Goal: Task Accomplishment & Management: Manage account settings

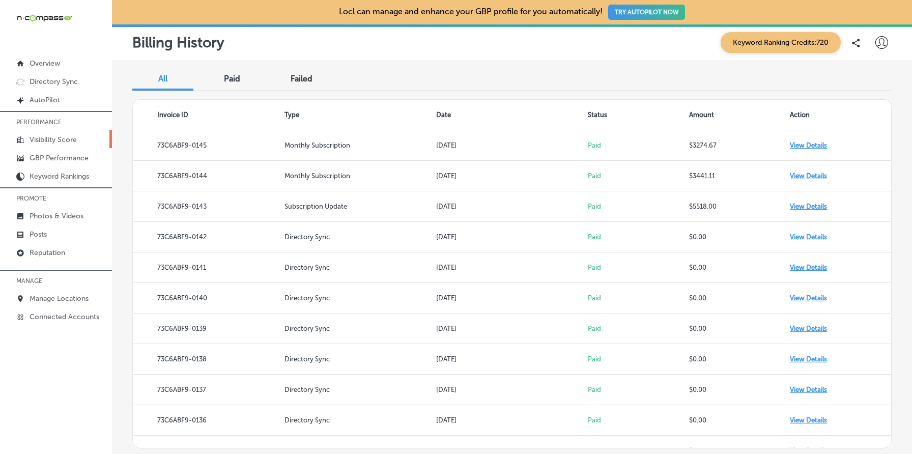
click at [64, 138] on p "Visibility Score" at bounding box center [53, 139] width 47 height 9
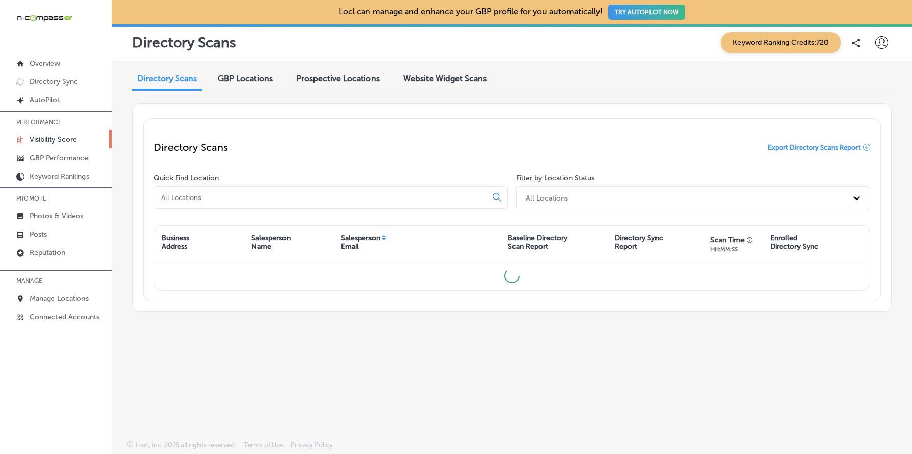
click at [442, 77] on span "Website Widget Scans" at bounding box center [444, 79] width 83 height 10
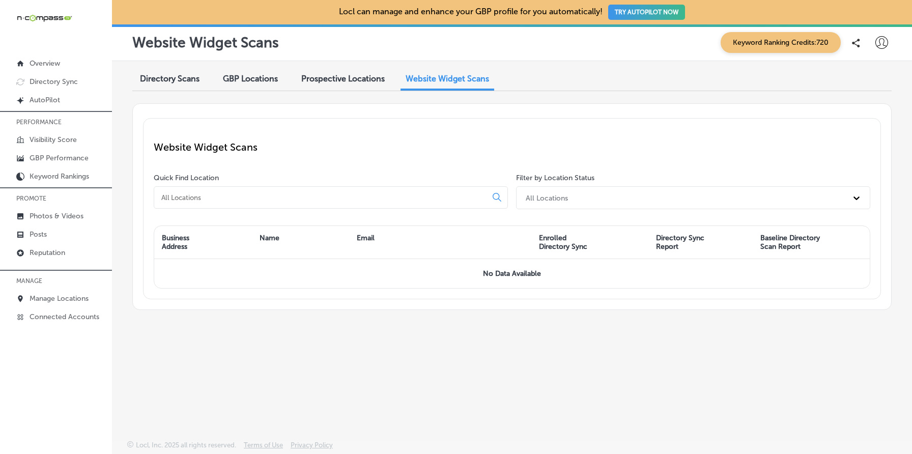
click at [425, 79] on span "Website Widget Scans" at bounding box center [447, 79] width 83 height 10
click at [461, 75] on span "Website Widget Scans" at bounding box center [447, 79] width 83 height 10
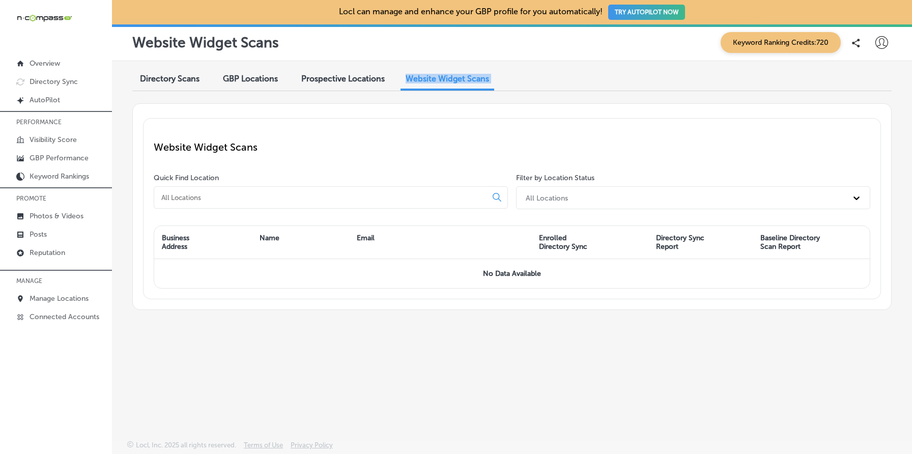
click at [461, 75] on span "Website Widget Scans" at bounding box center [447, 79] width 83 height 10
click at [528, 77] on div "Directory Scans GBP Locations Prospective Locations Website Widget Scans" at bounding box center [511, 80] width 759 height 22
click at [885, 45] on icon at bounding box center [881, 42] width 13 height 13
click at [873, 74] on p "My Account" at bounding box center [867, 79] width 46 height 12
select select "US"
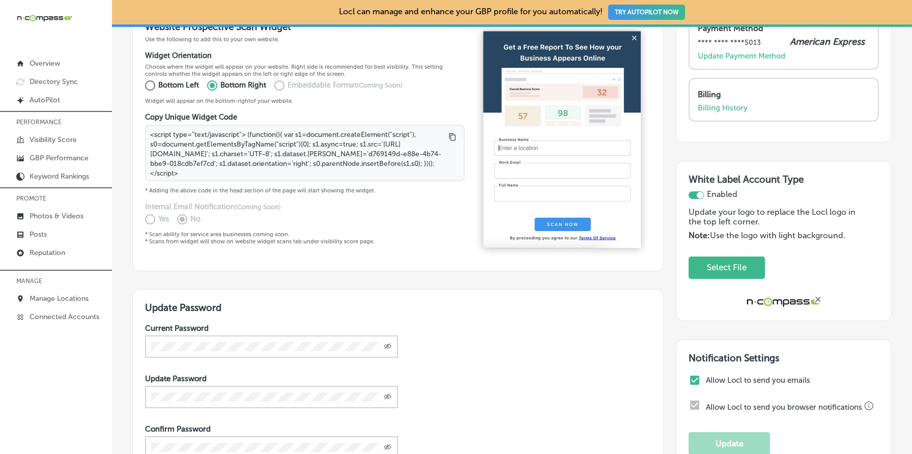
scroll to position [263, 0]
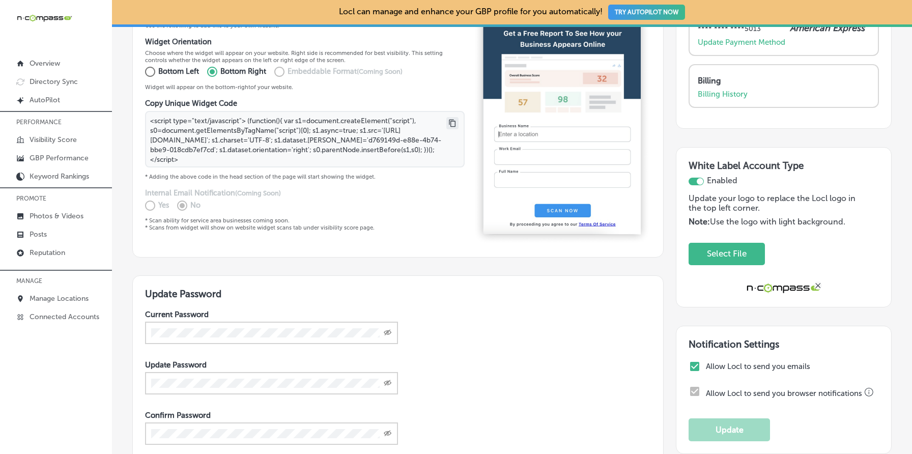
click at [453, 119] on icon at bounding box center [452, 123] width 8 height 8
click at [453, 121] on icon at bounding box center [452, 123] width 8 height 8
click at [358, 83] on p "Widget will appear on the bottom- right of your website." at bounding box center [305, 86] width 320 height 7
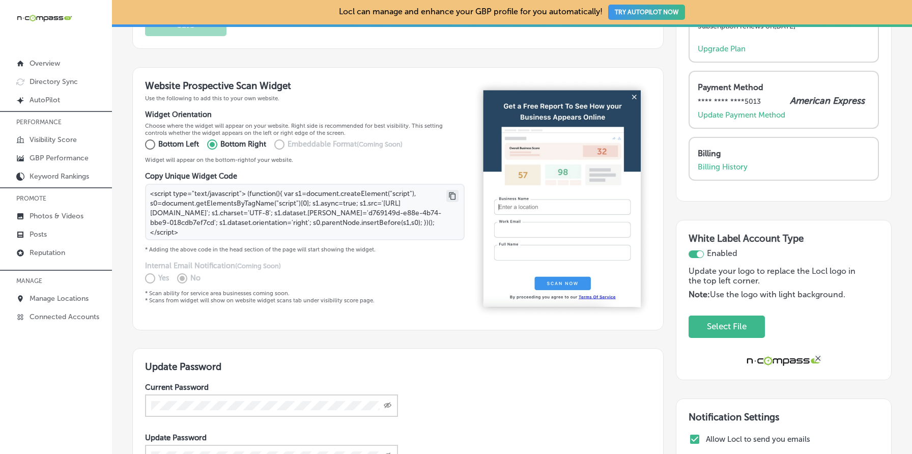
scroll to position [185, 0]
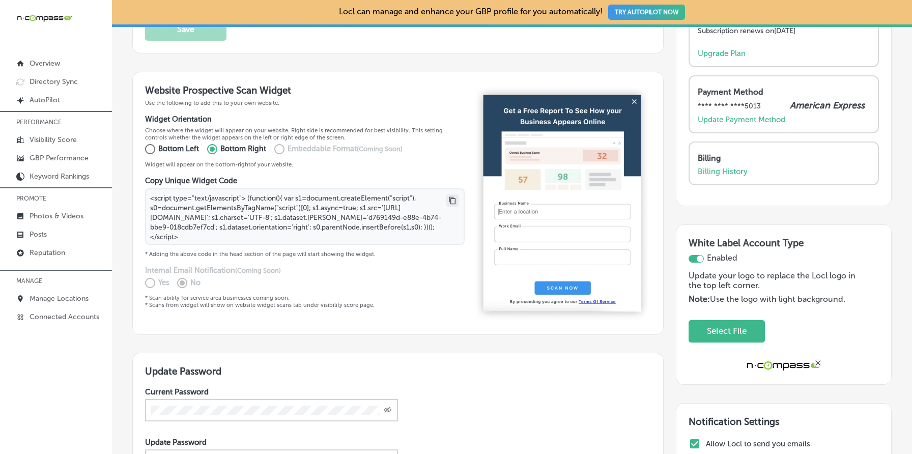
click at [163, 143] on p "Bottom Left" at bounding box center [178, 148] width 41 height 11
click at [158, 143] on input "Bottom Left" at bounding box center [148, 149] width 20 height 16
radio input "true"
type textarea "<script type="text/javascript"> (function(){ var s1=document.createElement("scr…"
click at [214, 148] on input "Bottom Right" at bounding box center [210, 149] width 20 height 16
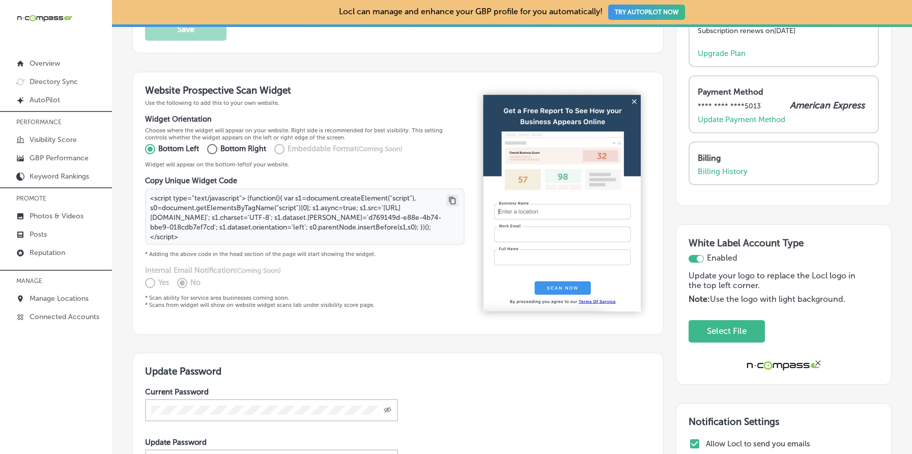
radio input "true"
type textarea "<script type="text/javascript"> (function(){ var s1=document.createElement("scr…"
click at [175, 147] on p "Bottom Left" at bounding box center [178, 148] width 41 height 11
click at [158, 147] on input "Bottom Left" at bounding box center [148, 149] width 20 height 16
radio input "true"
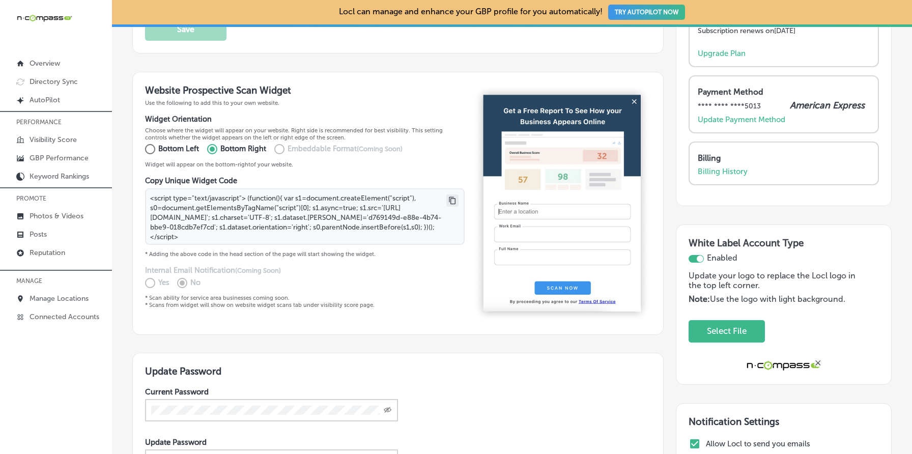
type textarea "<script type="text/javascript"> (function(){ var s1=document.createElement("scr…"
click at [207, 146] on input "Bottom Right" at bounding box center [210, 149] width 20 height 16
radio input "true"
type textarea "<script type="text/javascript"> (function(){ var s1=document.createElement("scr…"
click at [279, 151] on label "Embeddable Format (Coming Soon)" at bounding box center [334, 149] width 135 height 16
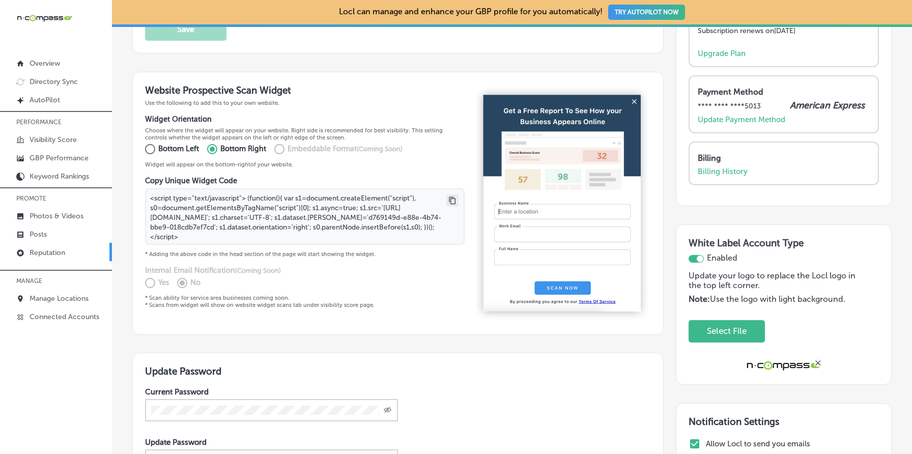
click at [74, 248] on link "Reputation" at bounding box center [56, 252] width 112 height 18
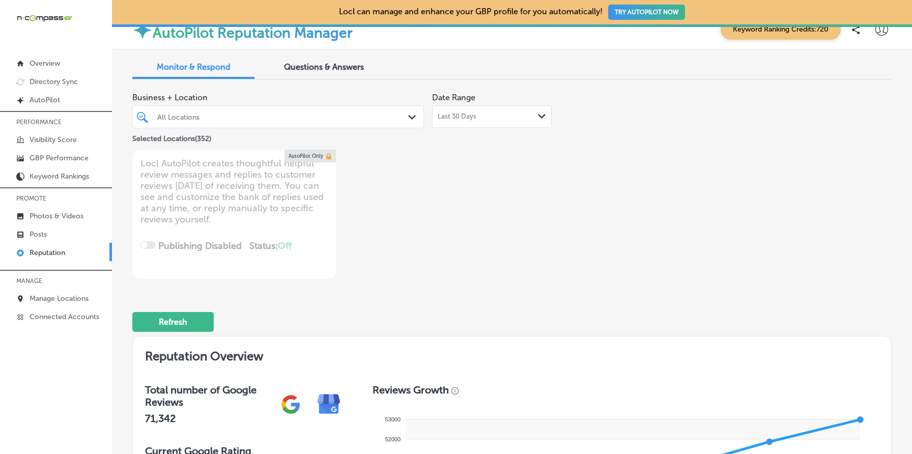
scroll to position [5, 0]
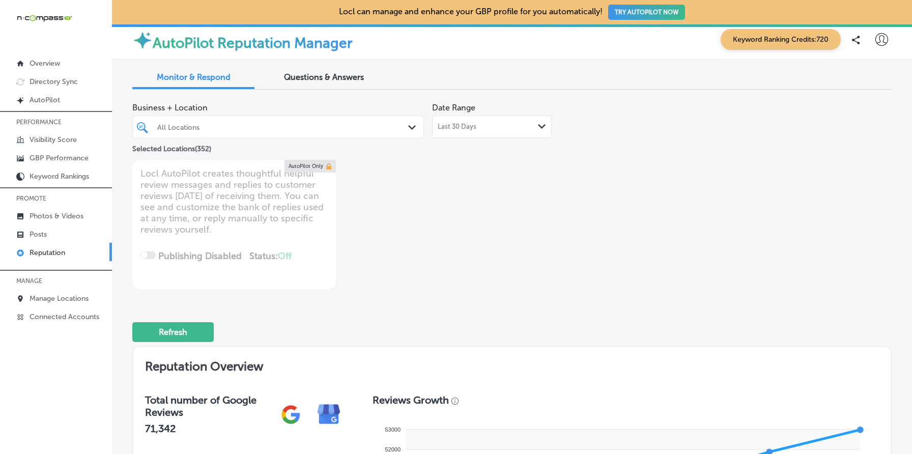
click at [297, 132] on div at bounding box center [265, 127] width 219 height 14
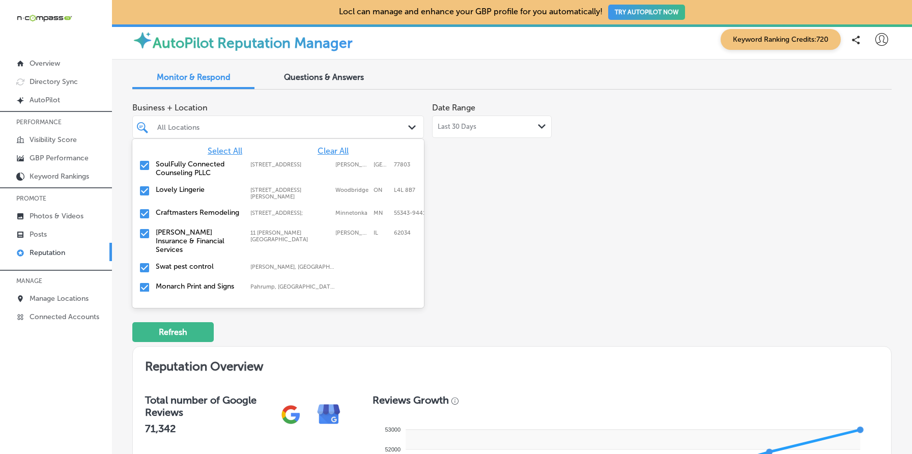
click at [333, 152] on span "Clear All" at bounding box center [333, 151] width 31 height 10
click at [179, 171] on label "SoulFully Connected Counseling PLLC" at bounding box center [198, 168] width 84 height 17
click at [520, 188] on div "Business + Location option [STREET_ADDRESS]. option [STREET_ADDRESS]. 353 resul…" at bounding box center [359, 193] width 455 height 191
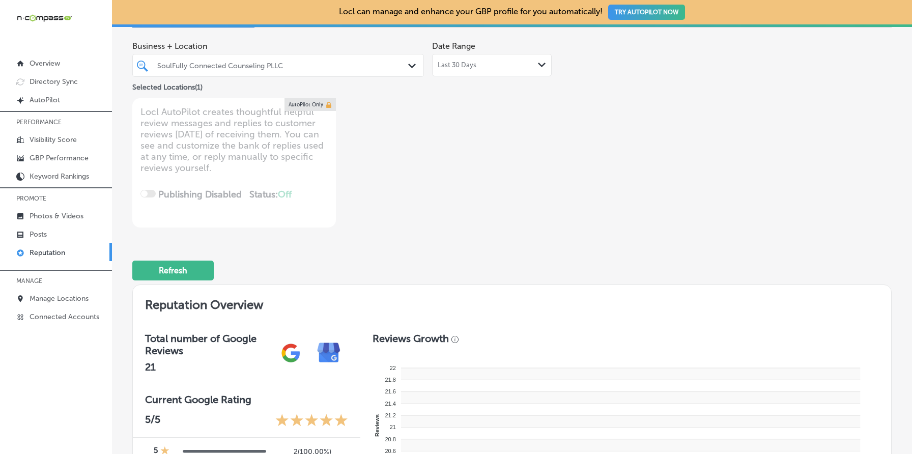
type textarea "x"
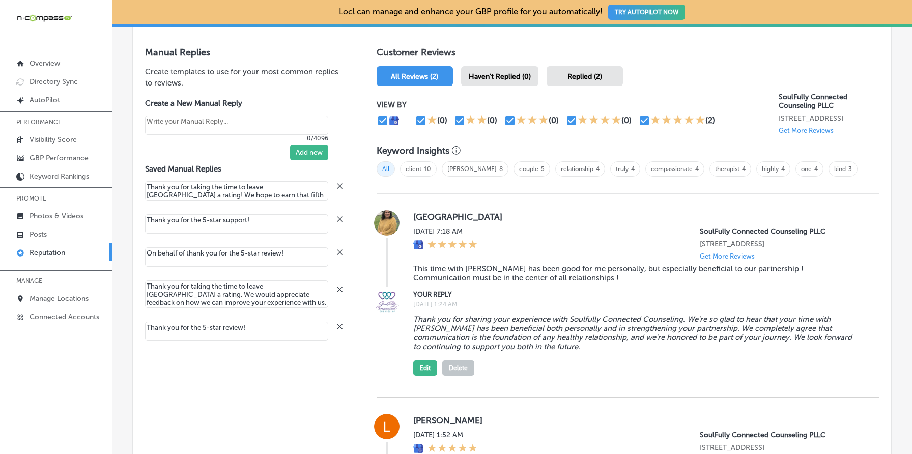
scroll to position [584, 0]
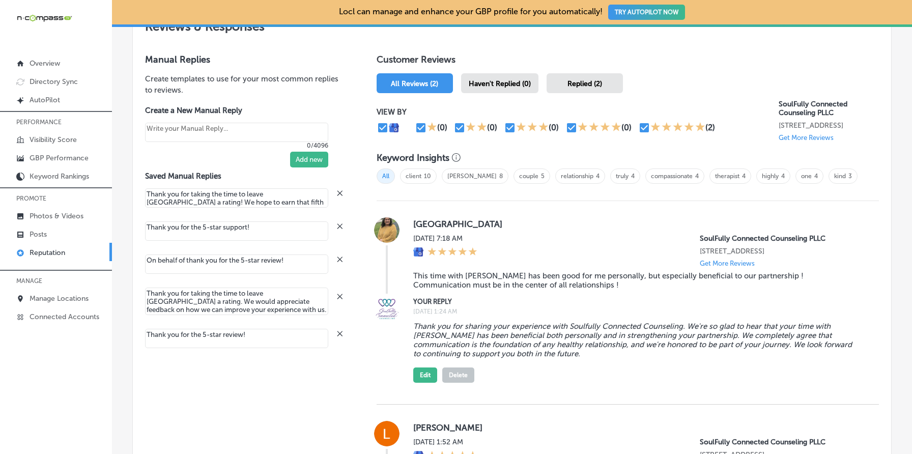
click at [738, 262] on p "Get More Reviews" at bounding box center [727, 264] width 55 height 8
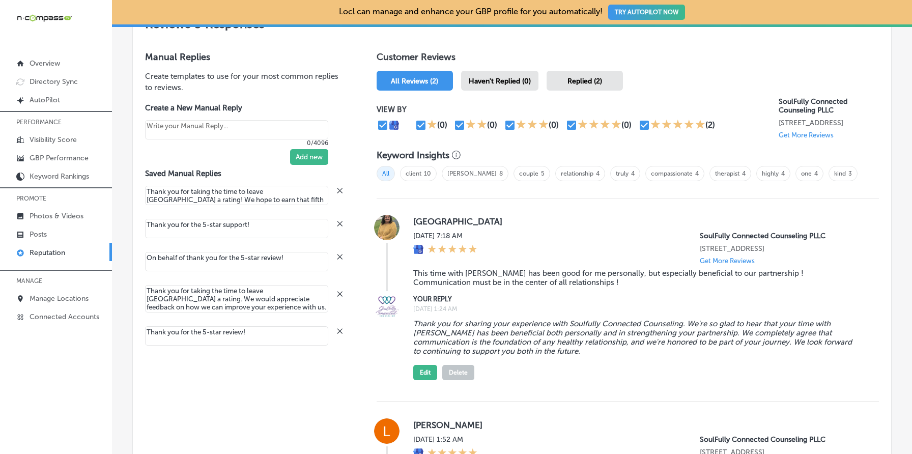
scroll to position [585, 0]
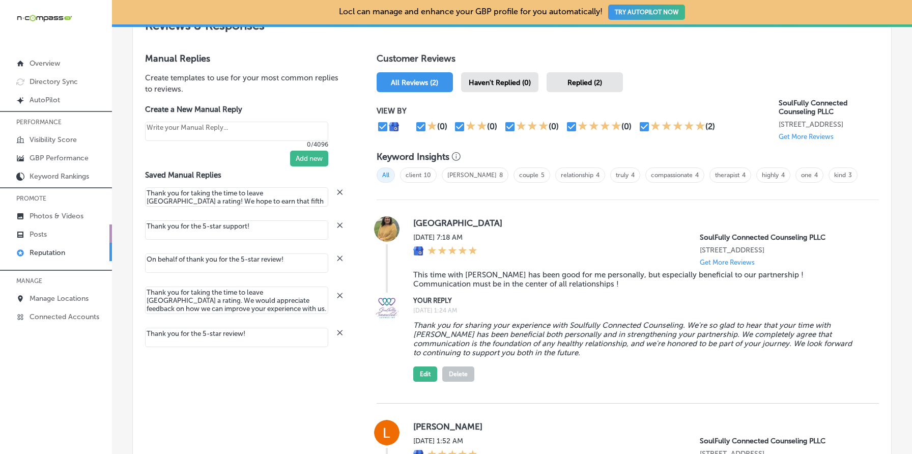
click at [54, 233] on link "Posts" at bounding box center [56, 233] width 112 height 18
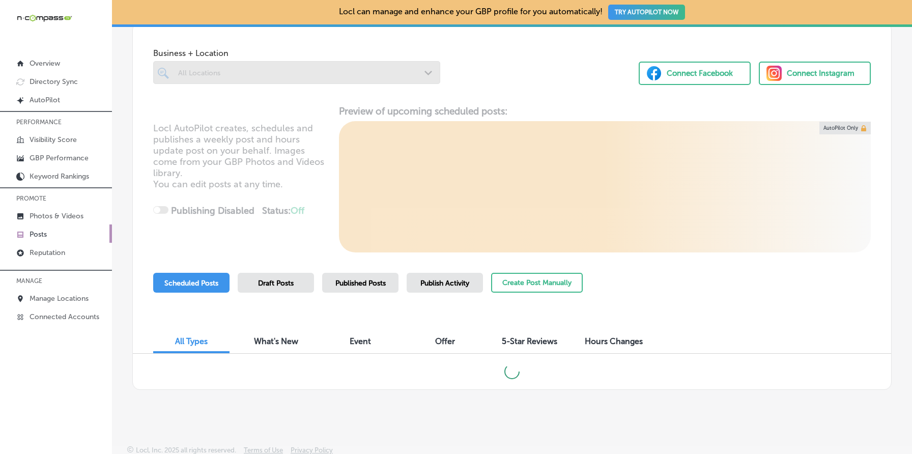
scroll to position [56, 0]
